Goal: Task Accomplishment & Management: Manage account settings

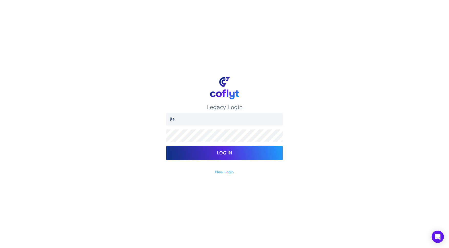
type input "jlengle@gmail.com"
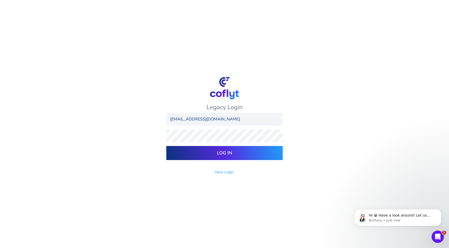
click at [166, 146] on input "Log In" at bounding box center [224, 153] width 117 height 14
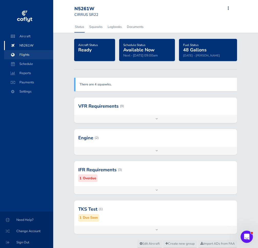
click at [23, 54] on span "Flights" at bounding box center [28, 54] width 39 height 9
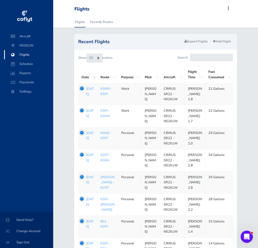
click at [257, 115] on div "Recent Flights Export Flights Add Flight Show 10 25 50 100 entries Search: Date…" at bounding box center [155, 177] width 205 height 286
click at [255, 115] on div "Recent Flights Export Flights Add Flight Show 10 25 50 100 entries Search: Date…" at bounding box center [155, 177] width 205 height 286
click at [24, 83] on span "Payments" at bounding box center [28, 82] width 39 height 9
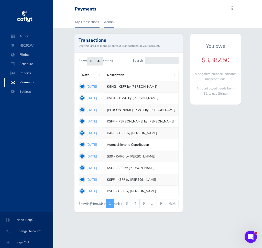
click at [109, 21] on link "Admin" at bounding box center [109, 21] width 11 height 11
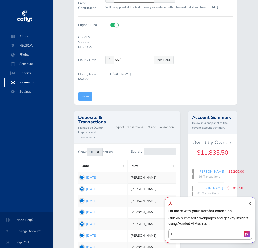
scroll to position [186, 0]
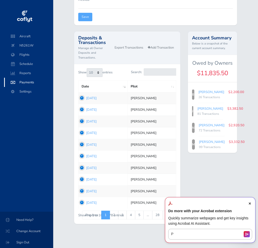
click at [251, 203] on icon "Close Acrobat AI Assistant Dialog" at bounding box center [250, 204] width 2 height 2
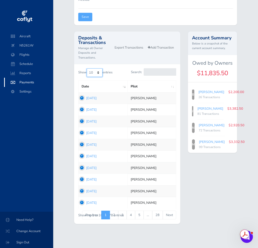
click at [99, 69] on select "10 25 50 100" at bounding box center [95, 72] width 16 height 9
select select "100"
click at [87, 68] on select "10 25 50 100" at bounding box center [95, 72] width 16 height 9
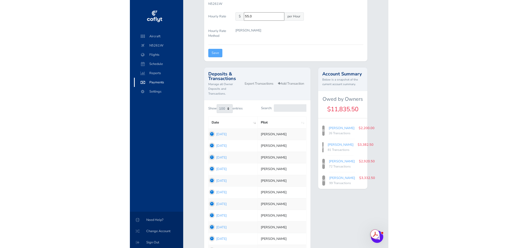
scroll to position [147, 0]
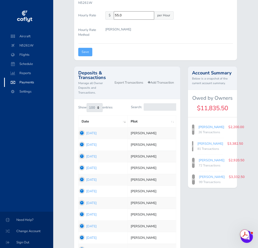
click at [202, 128] on link "Bryan" at bounding box center [212, 127] width 26 height 5
type input "6c54596cb6"
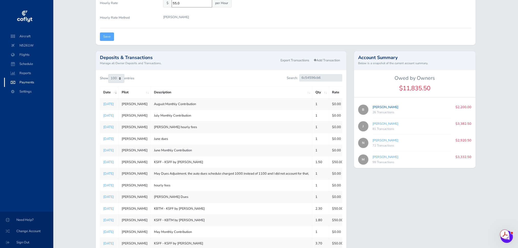
scroll to position [108, 0]
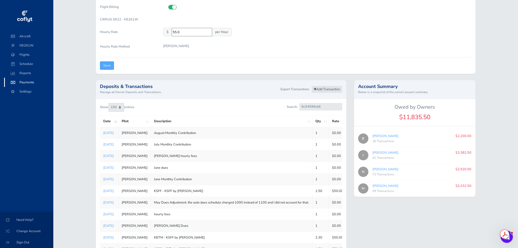
click at [258, 90] on link "Add Transaction" at bounding box center [326, 89] width 31 height 7
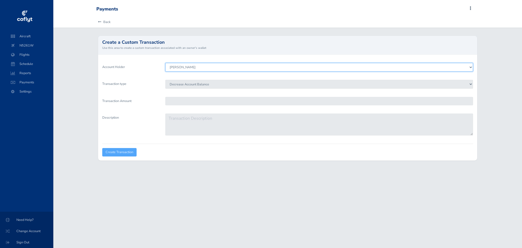
click at [178, 68] on select "Jeremy Engle Nick Marty Bryan" at bounding box center [319, 67] width 308 height 9
select select "8082"
click at [165, 63] on select "Jeremy Engle Nick Marty Bryan" at bounding box center [319, 67] width 308 height 9
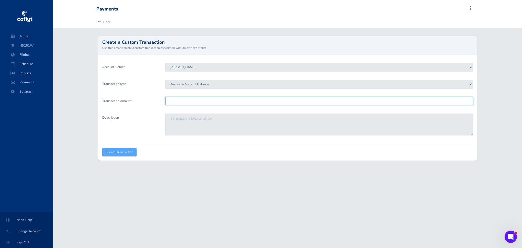
click at [181, 101] on input "Transaction Amount" at bounding box center [319, 101] width 308 height 8
type input "2"
type input "1100.00"
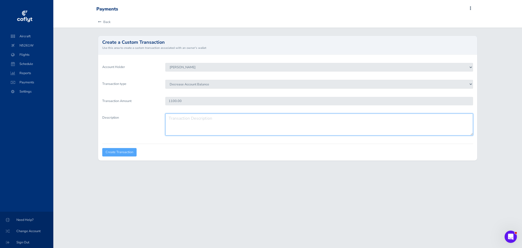
click at [242, 120] on textarea "Description" at bounding box center [319, 125] width 308 height 22
type textarea "July Monthly dues"
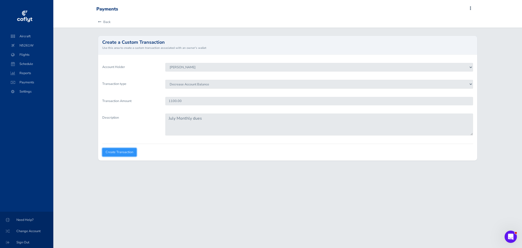
click at [126, 152] on input "Create Transaction" at bounding box center [119, 152] width 34 height 8
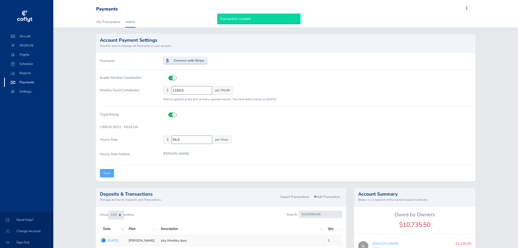
select select "100"
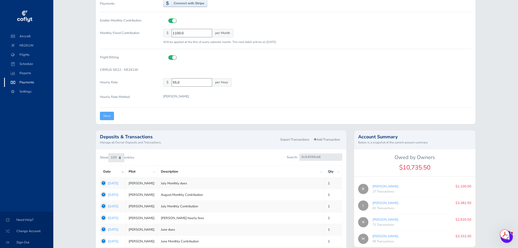
scroll to position [83, 0]
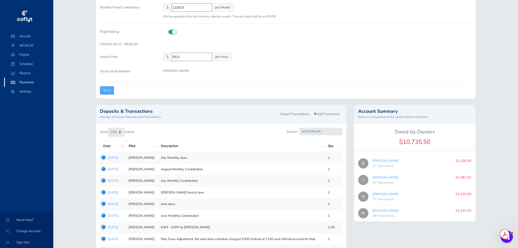
click at [376, 195] on link "Nick" at bounding box center [385, 194] width 26 height 5
type input "8d4a40fb96"
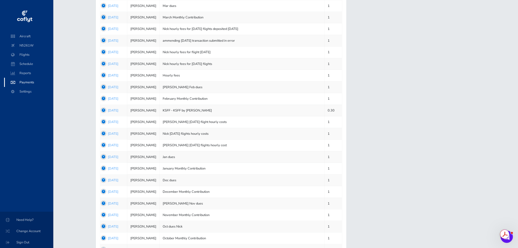
scroll to position [653, 0]
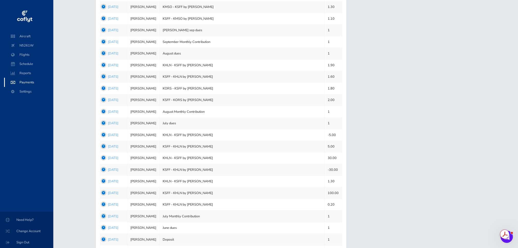
drag, startPoint x: 4, startPoint y: 84, endPoint x: 0, endPoint y: 85, distance: 4.6
click at [0, 85] on div "Aircraft N5261W Flights Schedule Reports Payments Settings" at bounding box center [26, 65] width 53 height 67
click at [5, 85] on link "Payments" at bounding box center [28, 82] width 49 height 9
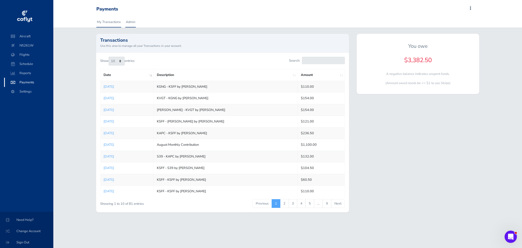
click at [132, 23] on link "Admin" at bounding box center [130, 21] width 11 height 11
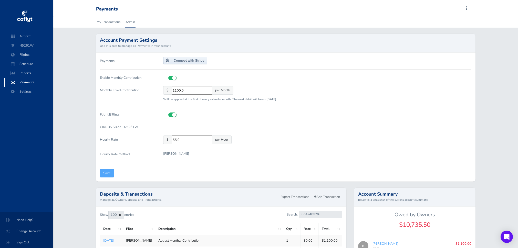
select select "100"
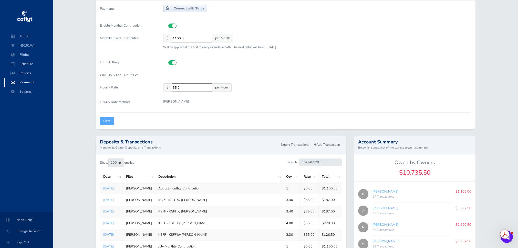
click at [376, 226] on link "[PERSON_NAME]" at bounding box center [385, 225] width 26 height 5
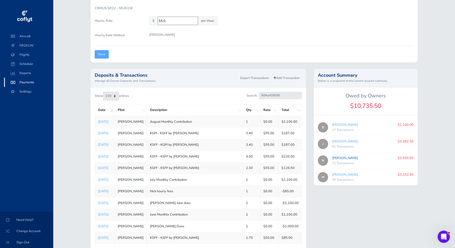
scroll to position [116, 0]
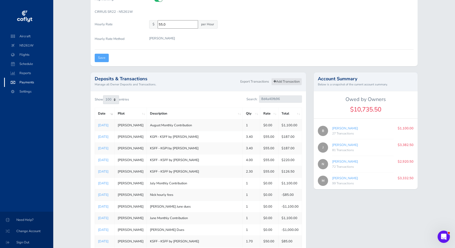
click at [282, 81] on link "Add Transaction" at bounding box center [286, 81] width 31 height 7
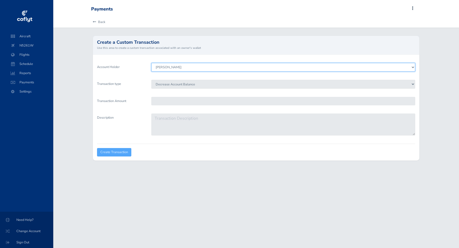
click at [161, 67] on select "Jeremy Engle Nick Marty Bryan" at bounding box center [283, 67] width 264 height 9
select select "6734"
click at [151, 63] on select "Jeremy Engle Nick Marty Bryan" at bounding box center [283, 67] width 264 height 9
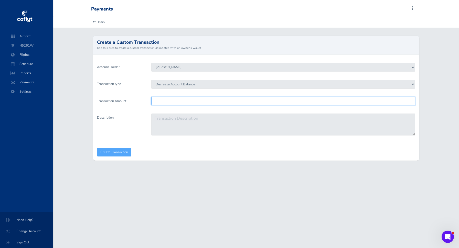
click at [173, 104] on input "Transaction Amount" at bounding box center [283, 101] width 264 height 8
type input "1100.00"
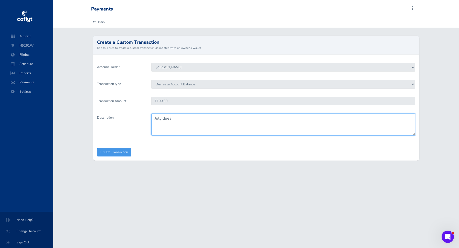
type textarea "July dues"
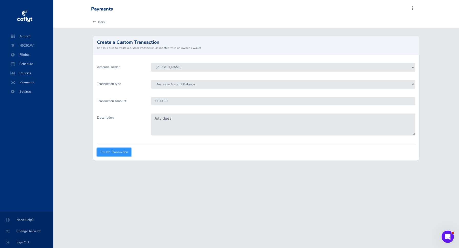
click at [124, 151] on input "Create Transaction" at bounding box center [114, 152] width 34 height 8
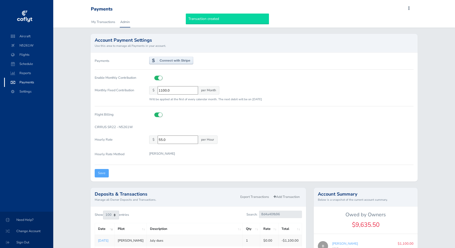
select select "100"
click at [286, 196] on link "Add Transaction" at bounding box center [286, 197] width 31 height 7
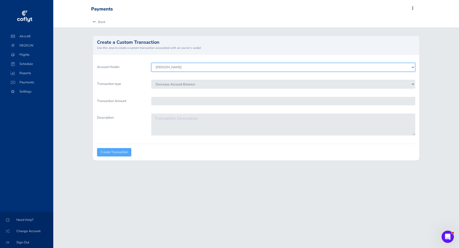
click at [201, 69] on select "[PERSON_NAME] [PERSON_NAME] [PERSON_NAME]" at bounding box center [283, 67] width 264 height 9
select select "6734"
click at [151, 63] on select "[PERSON_NAME] [PERSON_NAME] [PERSON_NAME]" at bounding box center [283, 67] width 264 height 9
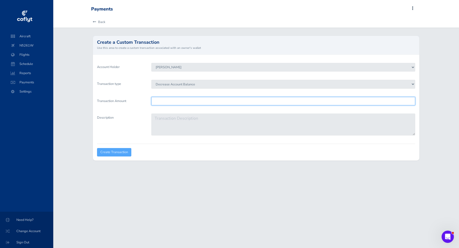
click at [189, 100] on input "Transaction Amount" at bounding box center [283, 101] width 264 height 8
type input "1100.00"
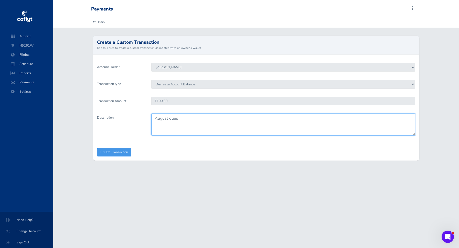
type textarea "August dues"
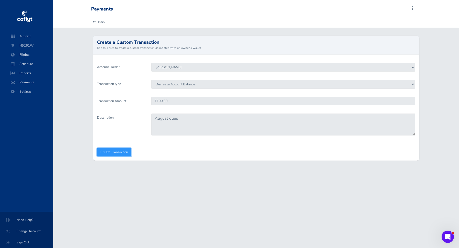
click at [126, 151] on input "Create Transaction" at bounding box center [114, 152] width 34 height 8
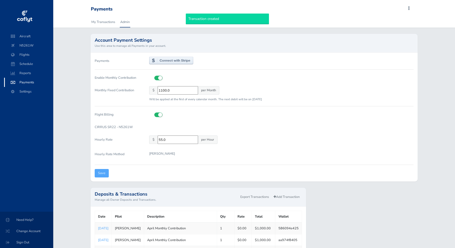
select select "100"
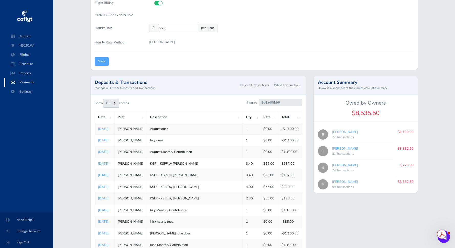
scroll to position [113, 0]
click at [290, 84] on link "Add Transaction" at bounding box center [286, 84] width 31 height 7
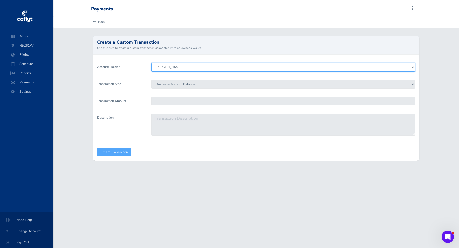
click at [159, 69] on select "Jeremy Engle Nick Marty Bryan" at bounding box center [283, 67] width 264 height 9
select select "6734"
click at [151, 63] on select "Jeremy Engle Nick Marty Bryan" at bounding box center [283, 67] width 264 height 9
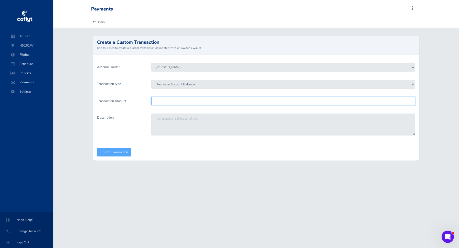
click at [166, 102] on input "Transaction Amount" at bounding box center [283, 101] width 264 height 8
type input "126.50"
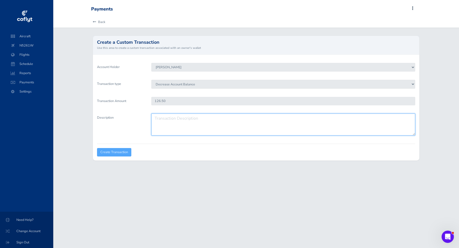
click at [174, 118] on textarea "Description" at bounding box center [283, 125] width 264 height 22
type textarea "hourly fees July 7"
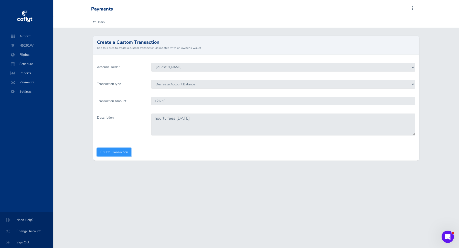
click at [111, 153] on input "Create Transaction" at bounding box center [114, 152] width 34 height 8
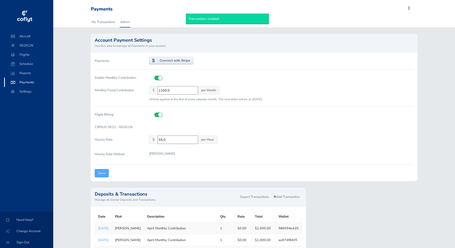
select select "100"
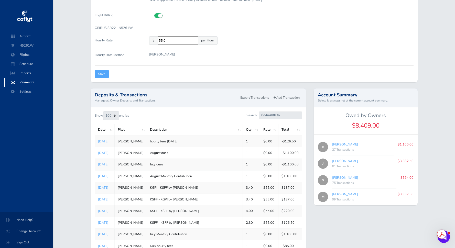
scroll to position [116, 0]
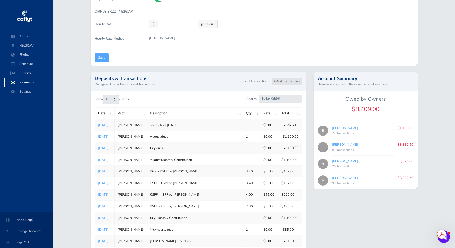
click at [281, 82] on link "Add Transaction" at bounding box center [286, 81] width 31 height 7
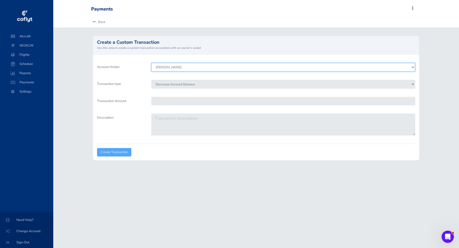
click at [226, 69] on select "Jeremy Engle Nick Marty Bryan" at bounding box center [283, 67] width 264 height 9
select select "6734"
click at [151, 63] on select "Jeremy Engle Nick Marty Bryan" at bounding box center [283, 67] width 264 height 9
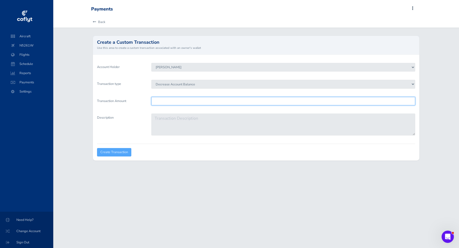
click at [210, 102] on input "Transaction Amount" at bounding box center [283, 101] width 264 height 8
type input "220.00"
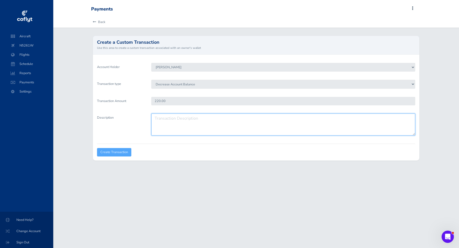
click at [177, 123] on textarea "Description" at bounding box center [283, 125] width 264 height 22
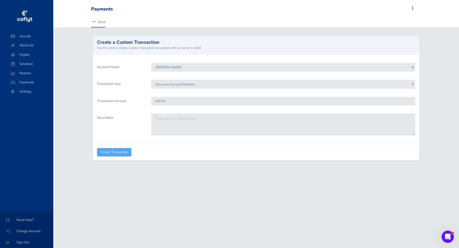
click at [100, 22] on link "Back" at bounding box center [98, 21] width 14 height 11
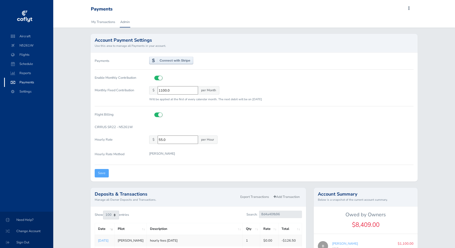
select select "100"
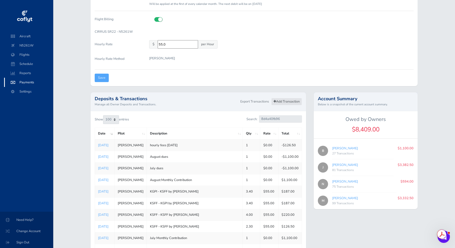
click at [283, 101] on link "Add Transaction" at bounding box center [286, 101] width 31 height 7
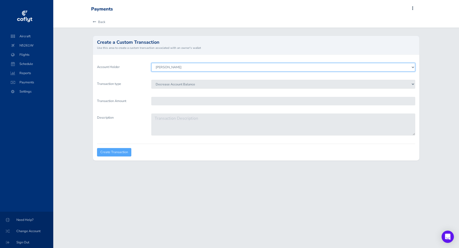
click at [205, 66] on select "[PERSON_NAME] [PERSON_NAME] [PERSON_NAME]" at bounding box center [283, 67] width 264 height 9
select select "6734"
click at [151, 63] on select "[PERSON_NAME] [PERSON_NAME] [PERSON_NAME]" at bounding box center [283, 67] width 264 height 9
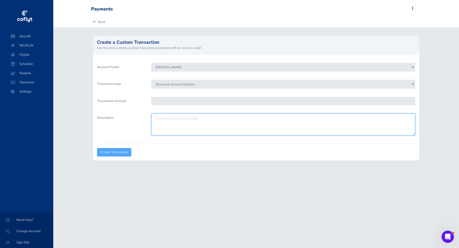
click at [169, 124] on textarea "Description" at bounding box center [283, 125] width 264 height 22
type textarea "hourly fees [DATE]"
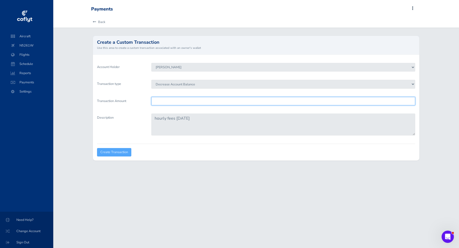
click at [169, 101] on input "Transaction Amount" at bounding box center [283, 101] width 264 height 8
type input "220.00"
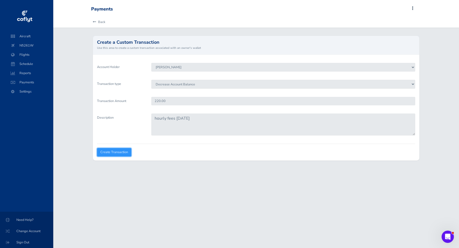
click at [125, 154] on input "Create Transaction" at bounding box center [114, 152] width 34 height 8
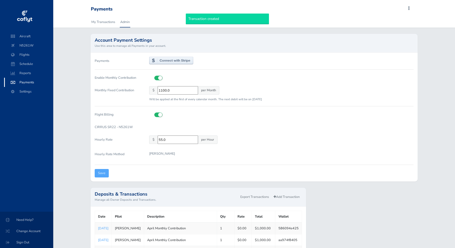
select select "100"
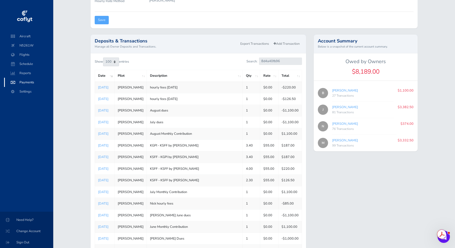
scroll to position [163, 0]
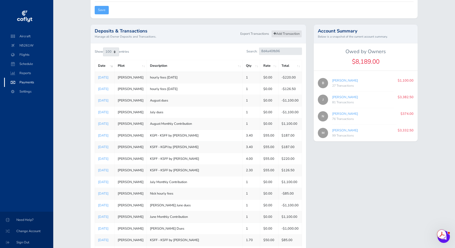
click at [287, 35] on link "Add Transaction" at bounding box center [286, 33] width 31 height 7
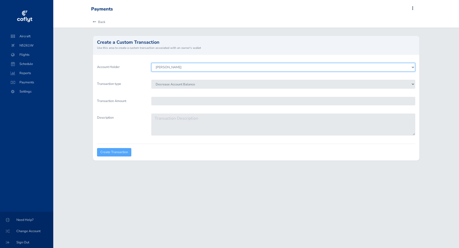
click at [177, 66] on select "Jeremy Engle Nick Marty Bryan" at bounding box center [283, 67] width 264 height 9
select select "6734"
click at [151, 63] on select "Jeremy Engle Nick Marty Bryan" at bounding box center [283, 67] width 264 height 9
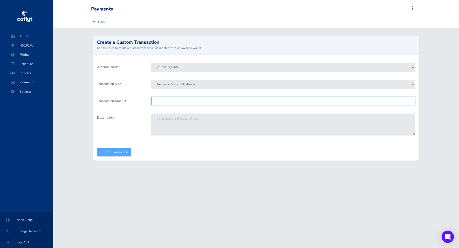
click at [170, 103] on input "Transaction Amount" at bounding box center [283, 101] width 264 height 8
type input "374.00"
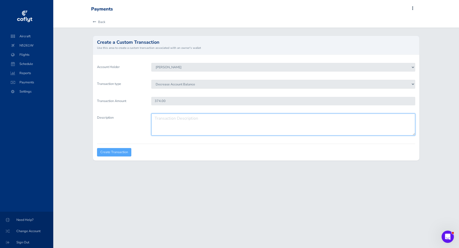
click at [174, 125] on textarea "Description" at bounding box center [283, 125] width 264 height 22
click at [154, 119] on textarea "July 28 flights" at bounding box center [283, 125] width 264 height 22
type textarea "hourly fees July 28 flights"
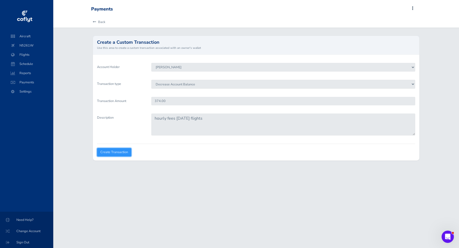
click at [115, 152] on input "Create Transaction" at bounding box center [114, 152] width 34 height 8
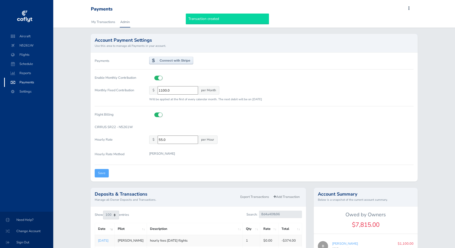
select select "100"
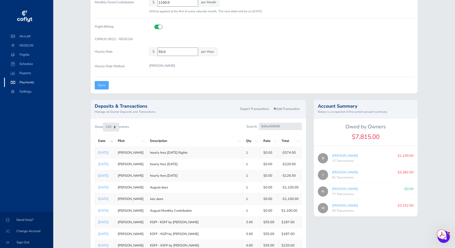
scroll to position [98, 0]
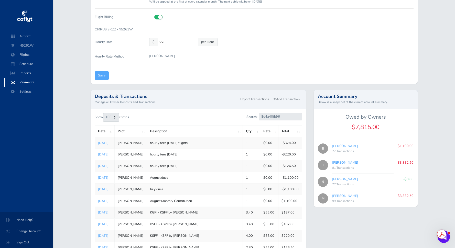
click at [345, 163] on link "[PERSON_NAME]" at bounding box center [345, 163] width 26 height 5
type input "aa974f8405"
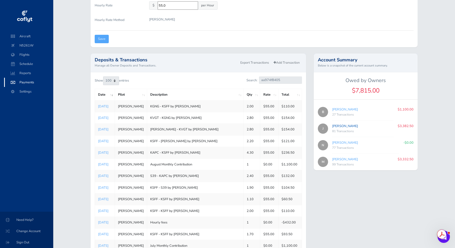
scroll to position [153, 0]
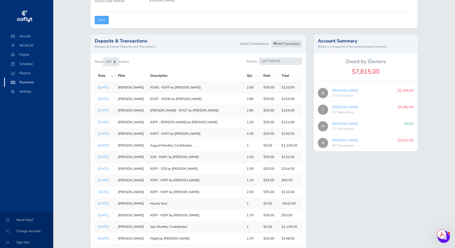
click at [294, 45] on link "Add Transaction" at bounding box center [286, 43] width 31 height 7
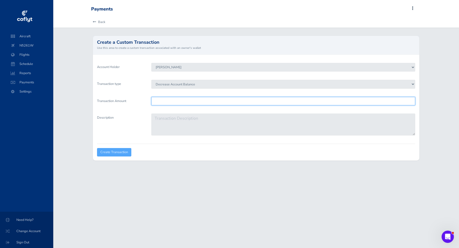
click at [186, 101] on input "Transaction Amount" at bounding box center [283, 101] width 264 height 8
type input "1100.00"
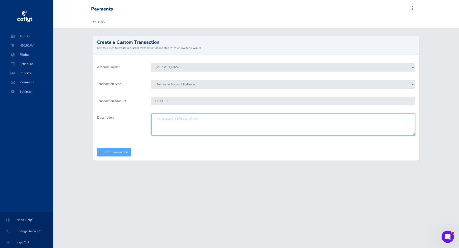
click at [196, 120] on textarea "Description" at bounding box center [283, 125] width 264 height 22
type textarea "July dues"
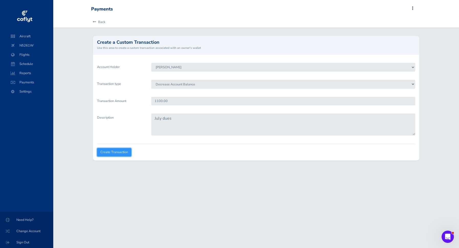
click at [127, 154] on input "Create Transaction" at bounding box center [114, 152] width 34 height 8
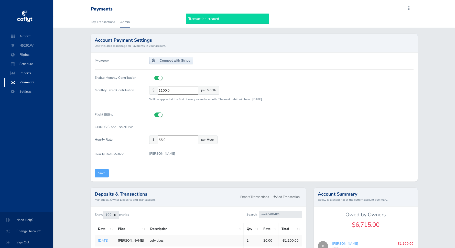
select select "100"
click at [283, 197] on link "Add Transaction" at bounding box center [286, 197] width 31 height 7
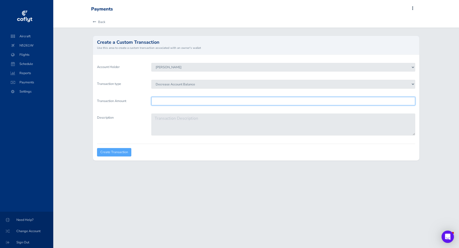
click at [203, 102] on input "Transaction Amount" at bounding box center [283, 101] width 264 height 8
type input "1100.00"
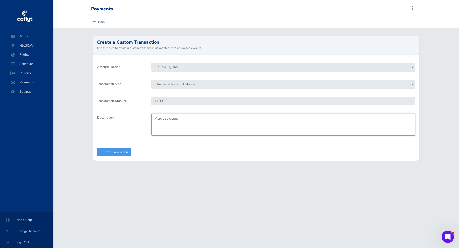
type textarea "August dues"
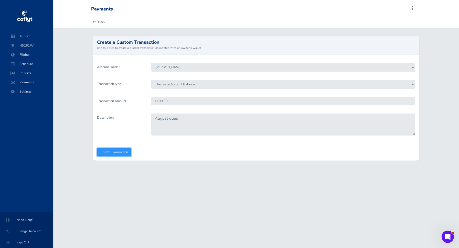
click at [114, 152] on input "Create Transaction" at bounding box center [114, 152] width 34 height 8
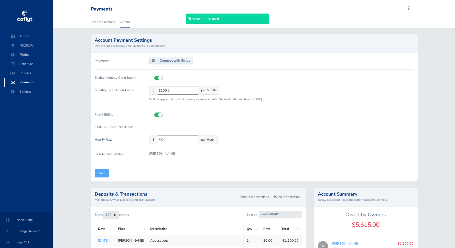
select select "100"
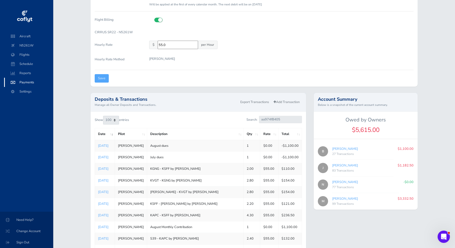
scroll to position [96, 0]
click at [291, 101] on link "Add Transaction" at bounding box center [286, 101] width 31 height 7
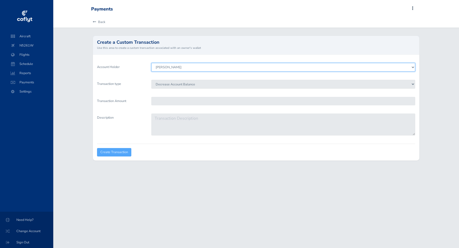
click at [205, 67] on select "Jeremy Engle Nick Marty Bryan" at bounding box center [283, 67] width 264 height 9
select select "8082"
click at [151, 63] on select "Jeremy Engle Nick Marty Bryan" at bounding box center [283, 67] width 264 height 9
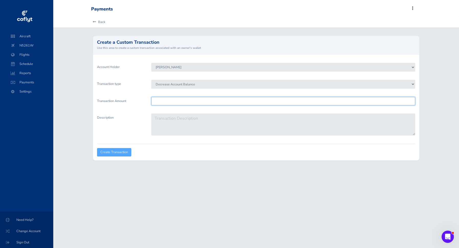
click at [169, 103] on input "Transaction Amount" at bounding box center [283, 101] width 264 height 8
type input "1000.00"
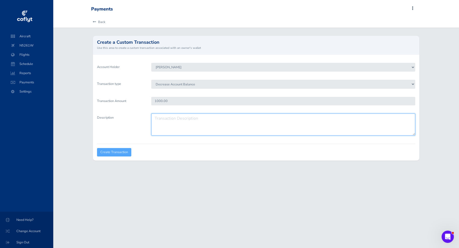
click at [196, 119] on textarea "Description" at bounding box center [283, 125] width 264 height 22
type textarea "M"
type textarea "August dues short 100"
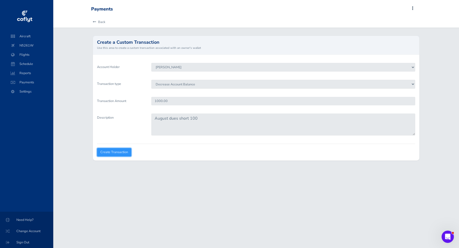
click at [124, 154] on input "Create Transaction" at bounding box center [114, 152] width 34 height 8
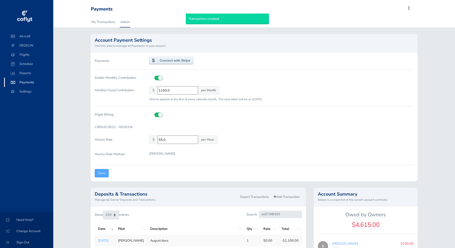
select select "100"
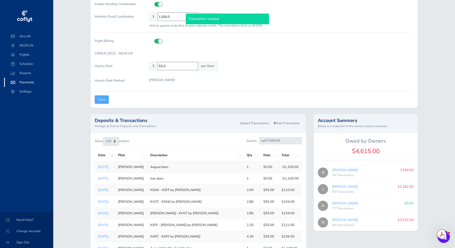
scroll to position [75, 0]
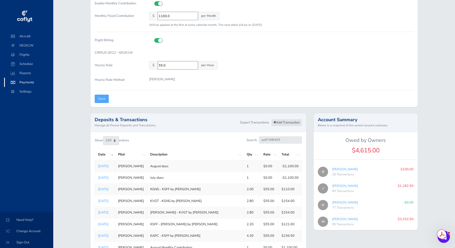
click at [287, 122] on link "Add Transaction" at bounding box center [286, 122] width 31 height 7
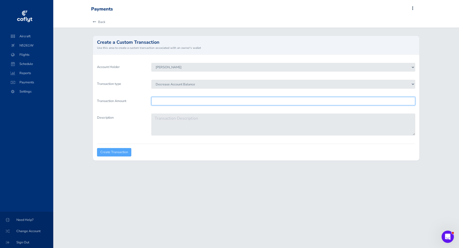
click at [177, 101] on input "Transaction Amount" at bounding box center [283, 101] width 264 height 8
type input "1182.50"
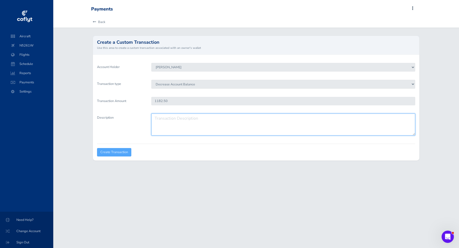
click at [213, 122] on textarea "Description" at bounding box center [283, 125] width 264 height 22
paste textarea "JeremyHourly Jul20,23,30"
click at [168, 119] on textarea "JeremyHourly Jul20,23,30x2 Aug 1,14, 17x3" at bounding box center [283, 125] width 264 height 22
type textarea "Hourly Jul20,23,30x2 Aug 1,14, 17x3"
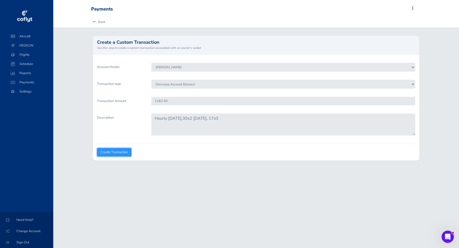
click at [121, 153] on input "Create Transaction" at bounding box center [114, 152] width 34 height 8
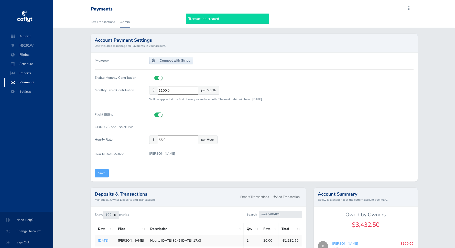
select select "100"
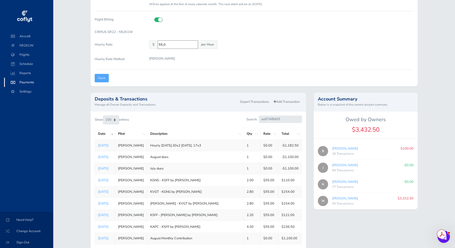
scroll to position [102, 0]
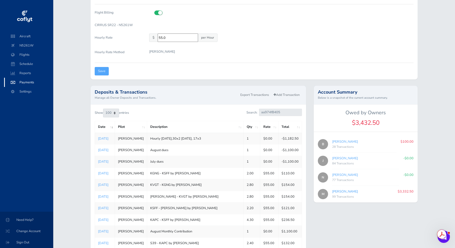
click at [337, 192] on link "[PERSON_NAME]" at bounding box center [345, 192] width 26 height 5
type input "586094e425"
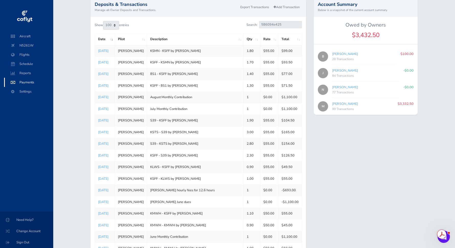
scroll to position [190, 0]
click at [284, 9] on link "Add Transaction" at bounding box center [286, 7] width 31 height 7
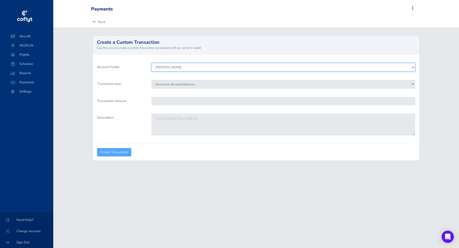
click at [177, 69] on select "Jeremy Engle Nick Marty Bryan" at bounding box center [283, 67] width 264 height 9
select select "6755"
click at [151, 63] on select "Jeremy Engle Nick Marty Bryan" at bounding box center [283, 67] width 264 height 9
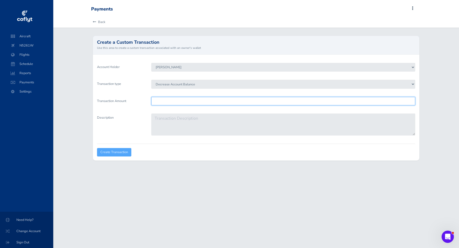
click at [173, 102] on input "Transaction Amount" at bounding box center [283, 101] width 264 height 8
type input "1100.00"
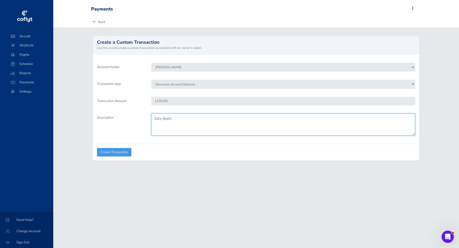
type textarea "July dues"
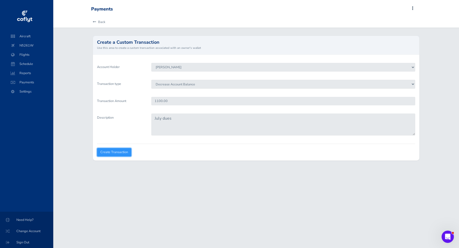
click at [118, 149] on input "Create Transaction" at bounding box center [114, 152] width 34 height 8
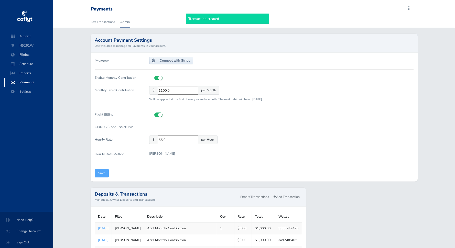
select select "100"
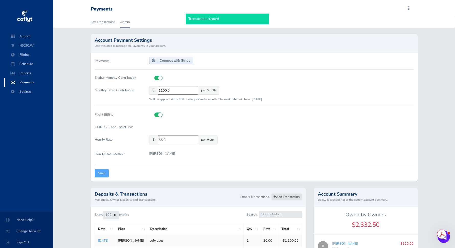
click at [295, 196] on link "Add Transaction" at bounding box center [286, 197] width 31 height 7
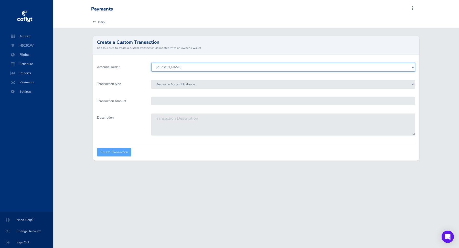
click at [185, 69] on select "[PERSON_NAME] [PERSON_NAME] [PERSON_NAME]" at bounding box center [283, 67] width 264 height 9
select select "6755"
click at [151, 63] on select "[PERSON_NAME] [PERSON_NAME] [PERSON_NAME]" at bounding box center [283, 67] width 264 height 9
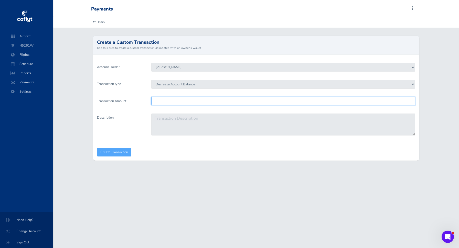
click at [170, 101] on input "Transaction Amount" at bounding box center [283, 101] width 264 height 8
type input "1100.00"
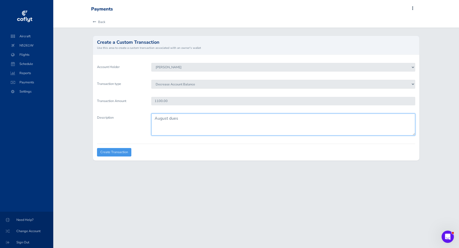
type textarea "August dues"
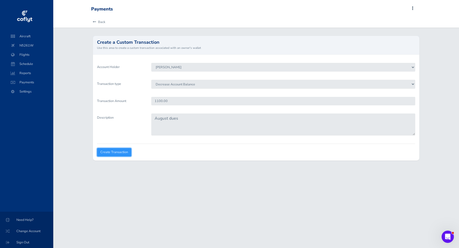
click at [120, 154] on input "Create Transaction" at bounding box center [114, 152] width 34 height 8
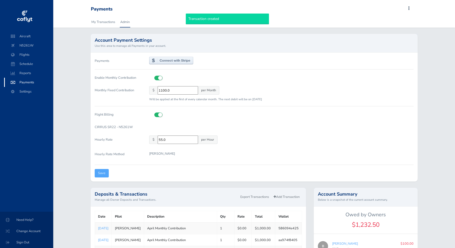
select select "100"
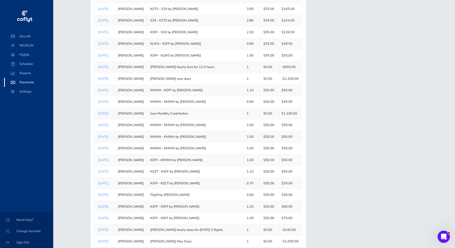
scroll to position [338, 0]
click at [108, 66] on link "[DATE]" at bounding box center [103, 66] width 11 height 5
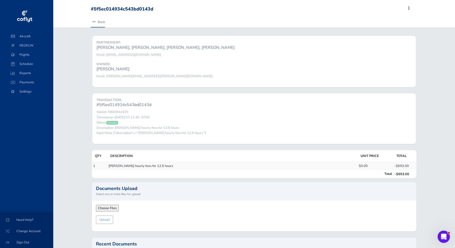
click at [100, 23] on link "Back" at bounding box center [98, 21] width 14 height 11
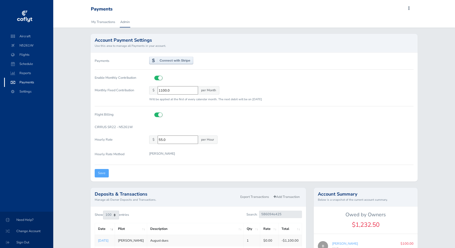
select select "100"
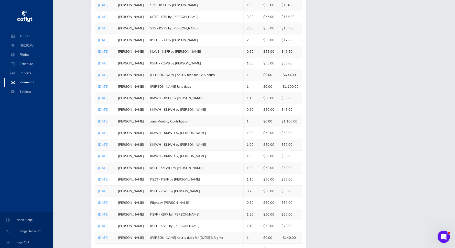
scroll to position [328, 0]
click at [265, 100] on td "$50.00" at bounding box center [269, 99] width 18 height 12
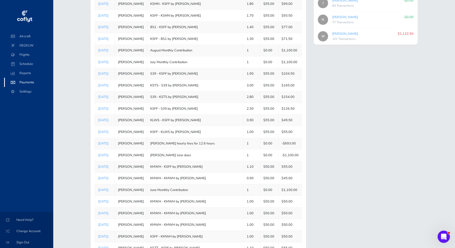
scroll to position [260, 0]
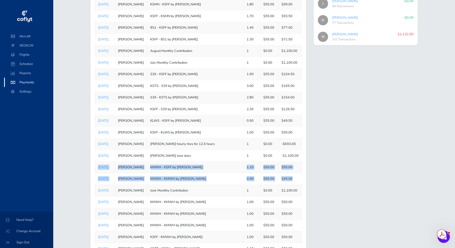
drag, startPoint x: 292, startPoint y: 178, endPoint x: 97, endPoint y: 167, distance: 196.3
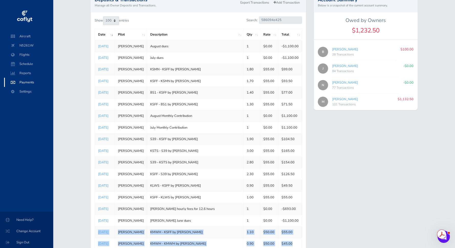
scroll to position [195, 0]
click at [284, 4] on link "Add Transaction" at bounding box center [286, 2] width 31 height 7
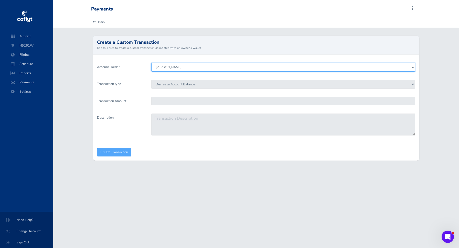
click at [210, 68] on select "Jeremy Engle Nick Marty Bryan" at bounding box center [283, 67] width 264 height 9
select select "6755"
click at [151, 63] on select "Jeremy Engle Nick Marty Bryan" at bounding box center [283, 67] width 264 height 9
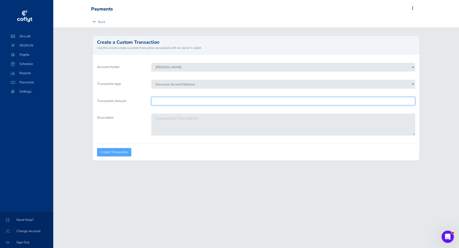
click at [179, 101] on input "Transaction Amount" at bounding box center [283, 101] width 264 height 8
type input "791.5"
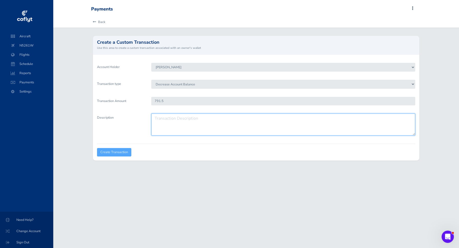
click at [183, 125] on textarea "Description" at bounding box center [283, 125] width 264 height 22
type textarea "Marty hourly fees"
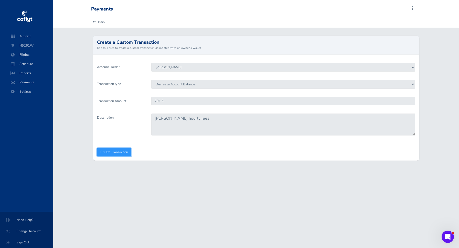
click at [112, 151] on input "Create Transaction" at bounding box center [114, 152] width 34 height 8
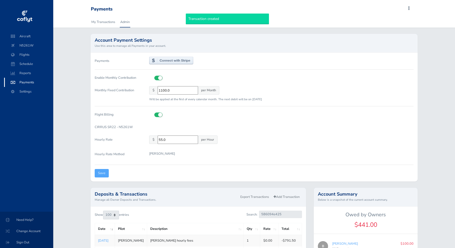
select select "100"
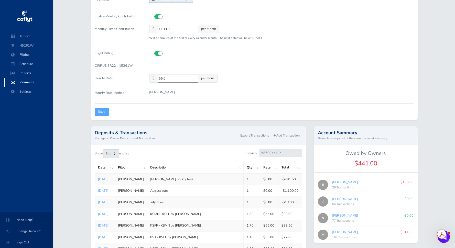
scroll to position [90, 0]
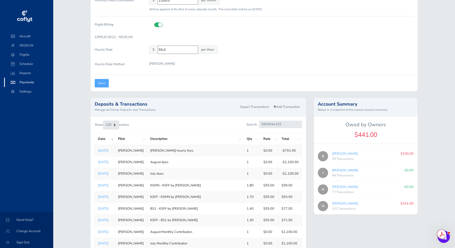
click at [338, 170] on link "[PERSON_NAME]" at bounding box center [345, 170] width 26 height 5
type input "aa974f8405"
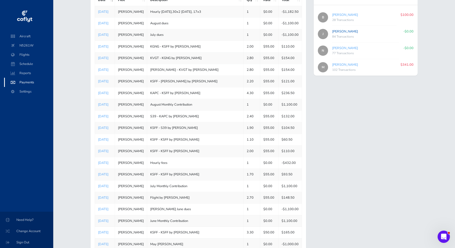
scroll to position [0, 0]
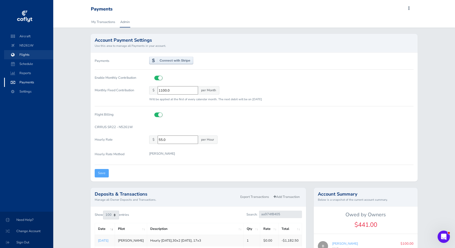
click at [23, 55] on span "Flights" at bounding box center [28, 54] width 39 height 9
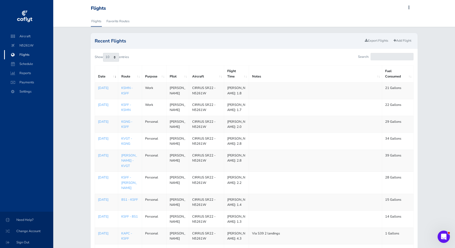
scroll to position [1, 0]
click at [426, 112] on div "Recent Flights Export Flights Add Flight Show 10 25 50 100 entries Search: Date…" at bounding box center [254, 155] width 402 height 244
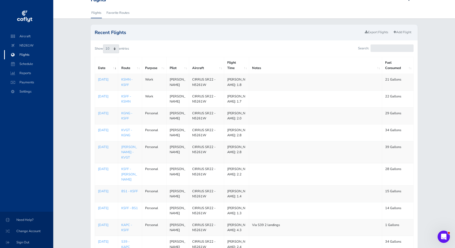
scroll to position [0, 0]
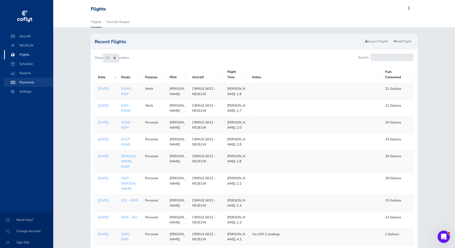
click at [27, 83] on span "Payments" at bounding box center [28, 82] width 39 height 9
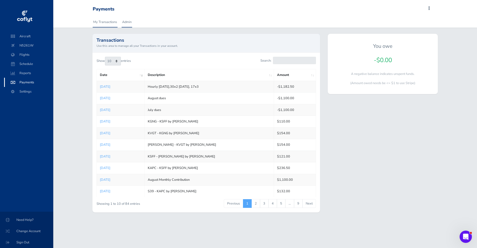
click at [127, 22] on link "Admin" at bounding box center [127, 21] width 11 height 11
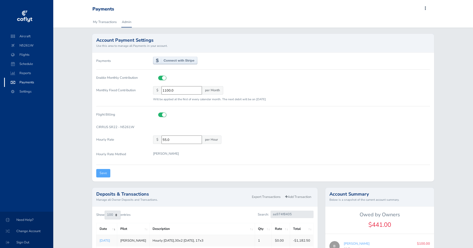
select select "100"
click at [21, 244] on span "Sign Out" at bounding box center [26, 242] width 41 height 9
